Goal: Task Accomplishment & Management: Manage account settings

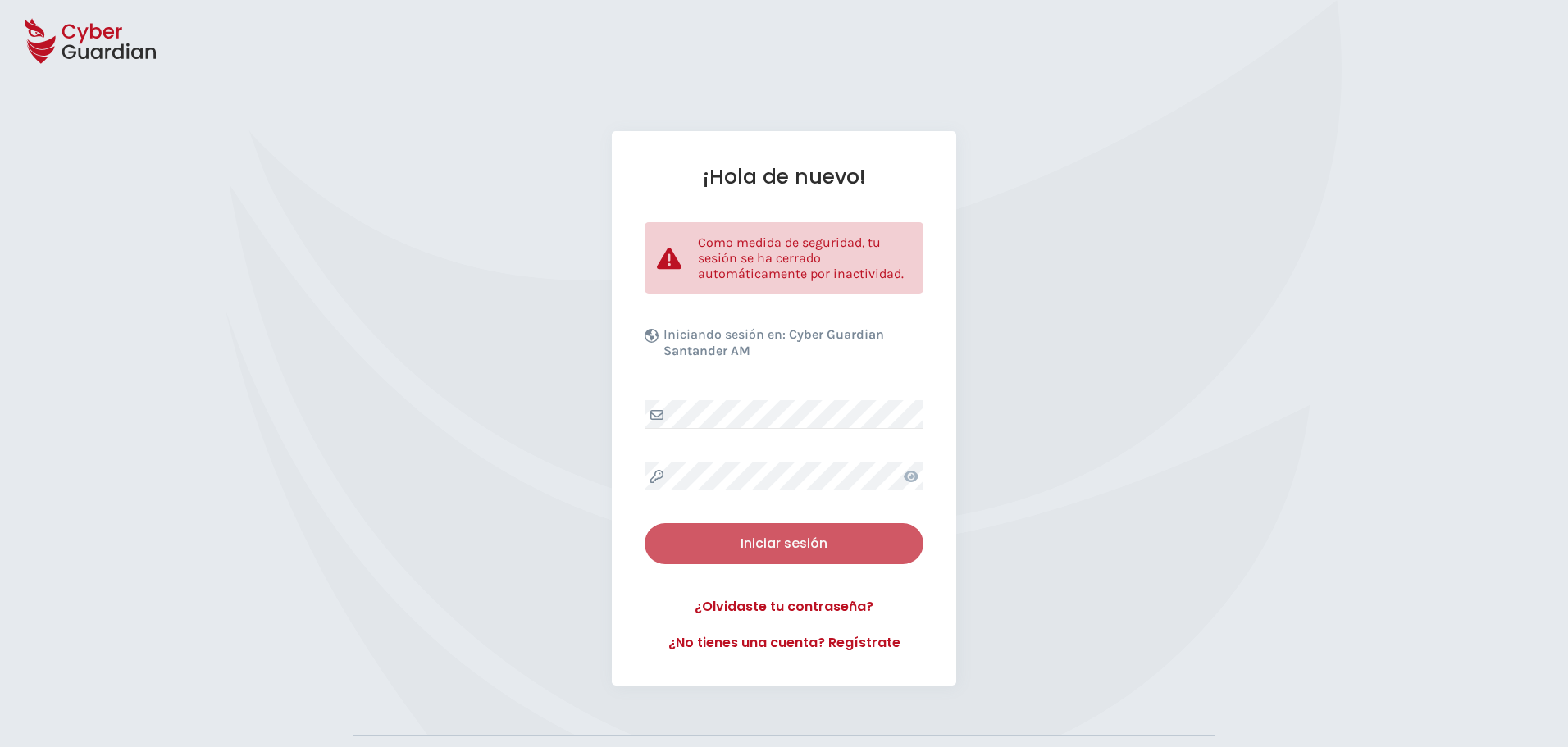
click at [755, 556] on button "Iniciar sesión" at bounding box center [784, 543] width 279 height 41
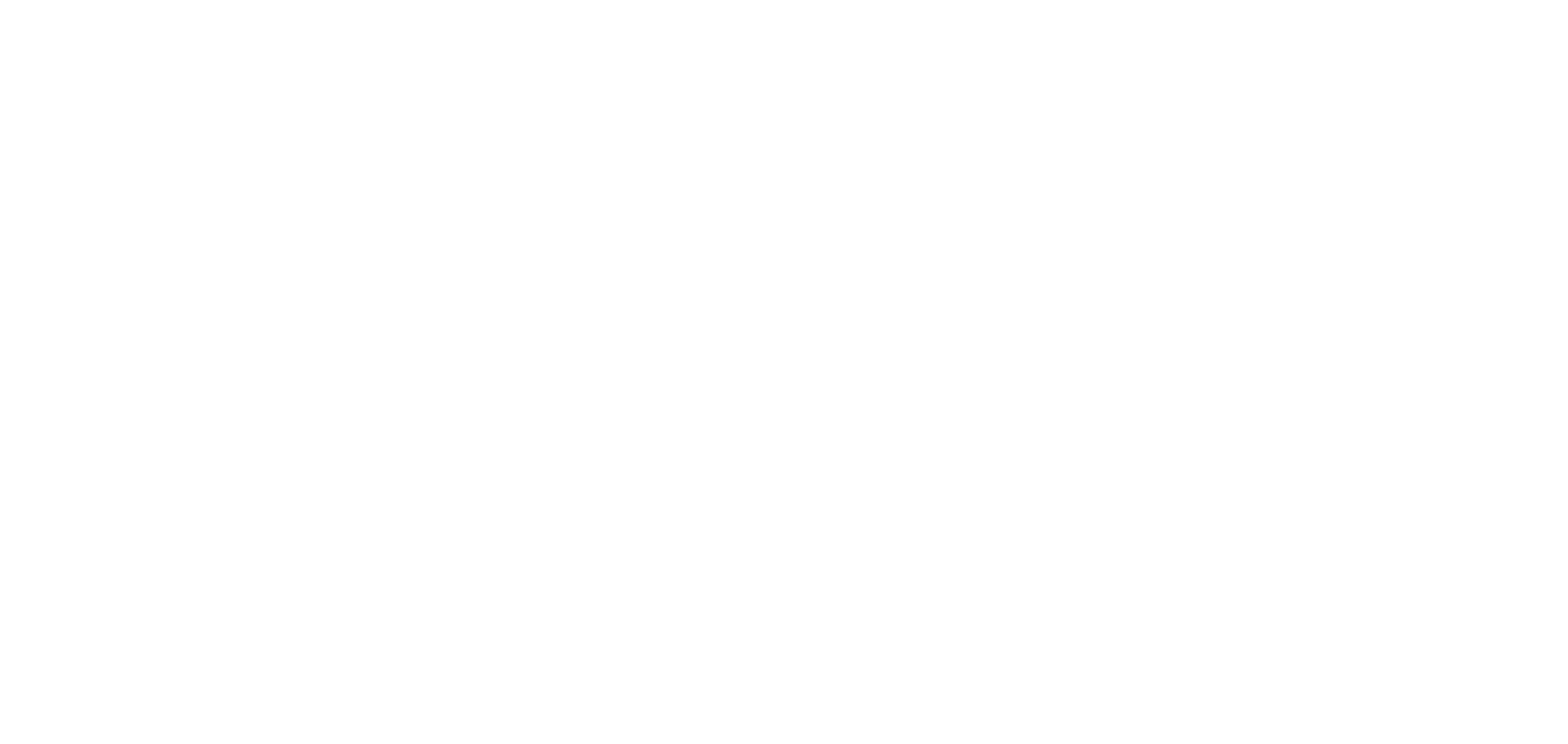
click at [753, 553] on body "Centro de preferencia de la privacidad Centro de preferencia de la privacidad S…" at bounding box center [784, 372] width 1568 height 744
click at [111, 72] on body "Centro de preferencia de la privacidad Centro de preferencia de la privacidad S…" at bounding box center [784, 372] width 1568 height 744
